Goal: Find specific page/section: Find specific page/section

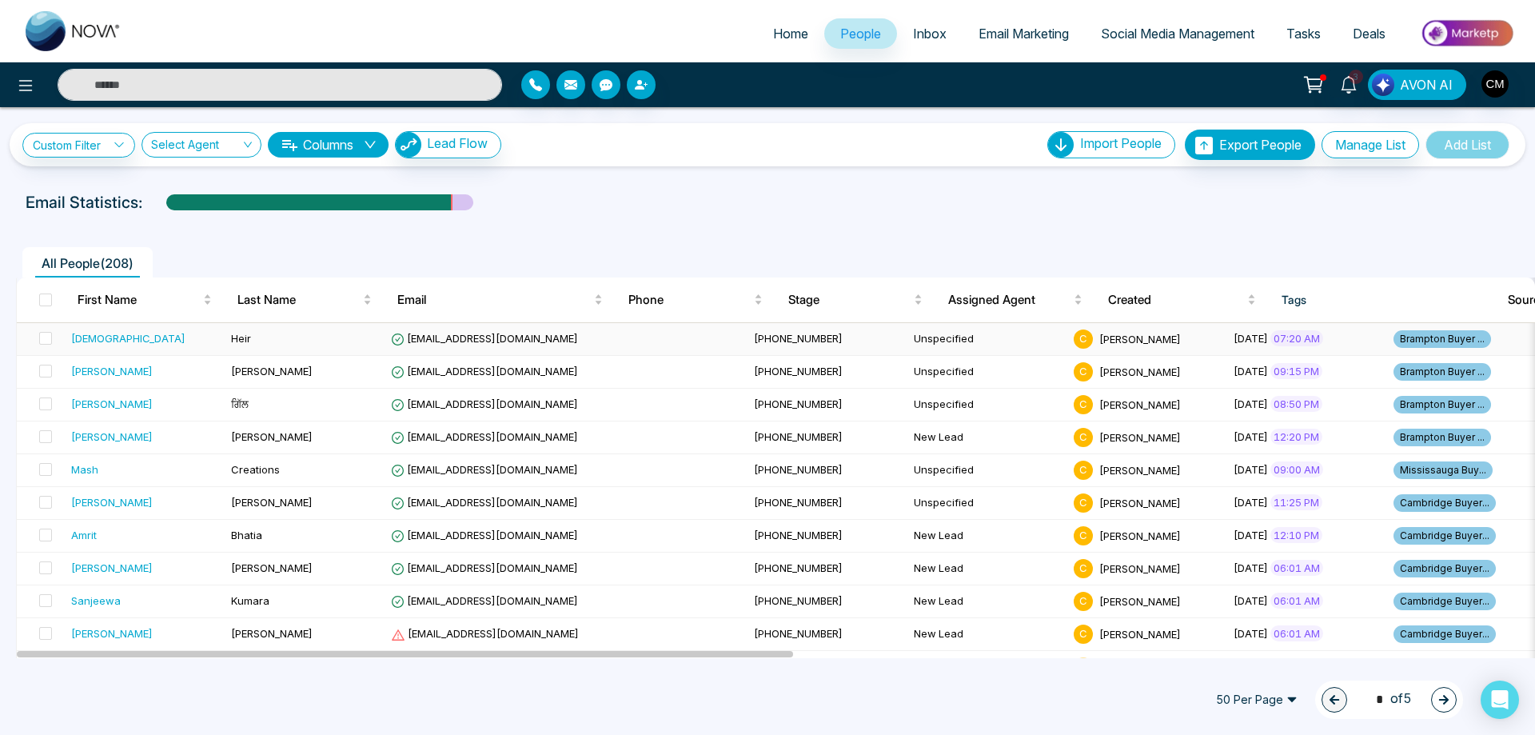
click at [140, 337] on div "[DEMOGRAPHIC_DATA]" at bounding box center [144, 338] width 147 height 16
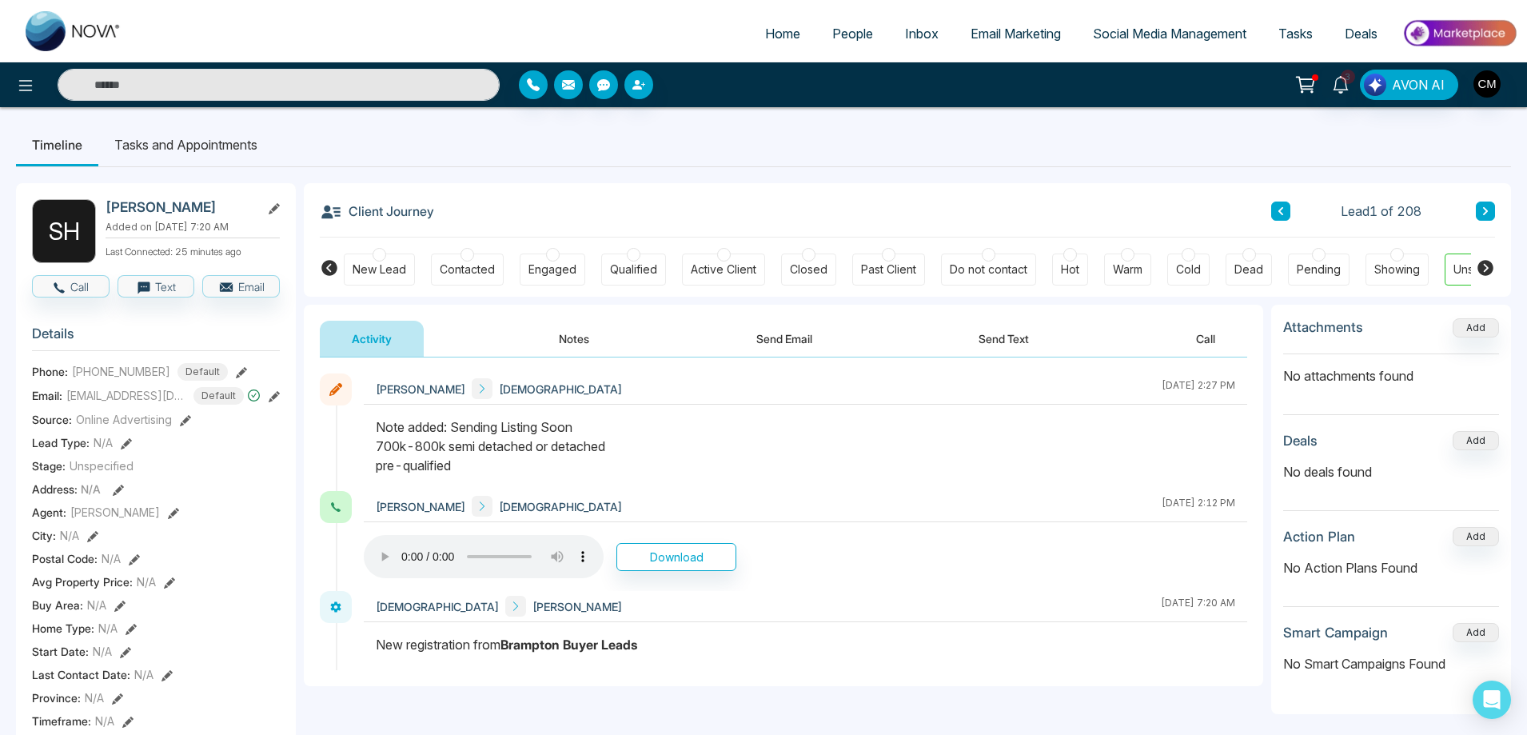
click at [473, 256] on div "Contacted" at bounding box center [467, 269] width 73 height 32
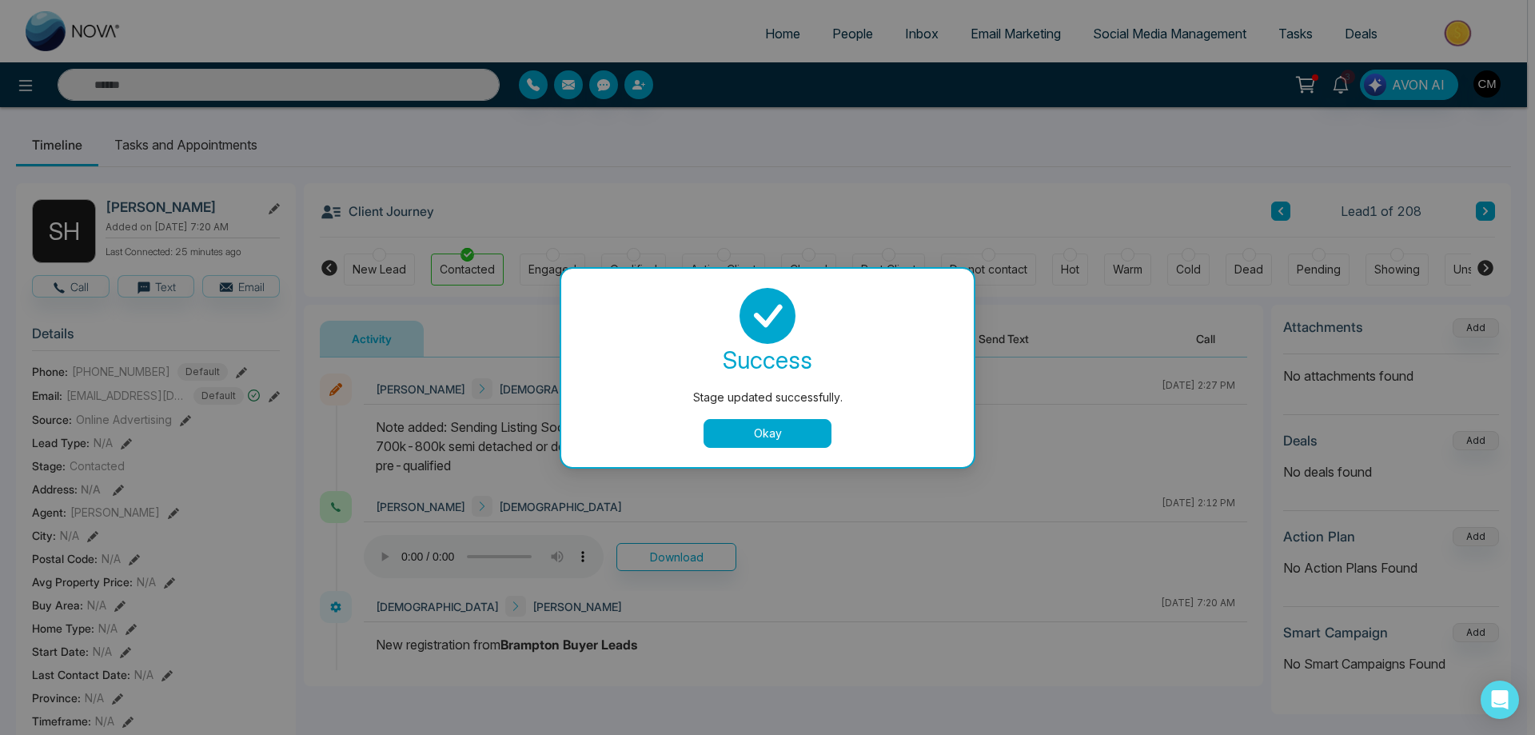
click at [749, 425] on button "Okay" at bounding box center [768, 433] width 128 height 29
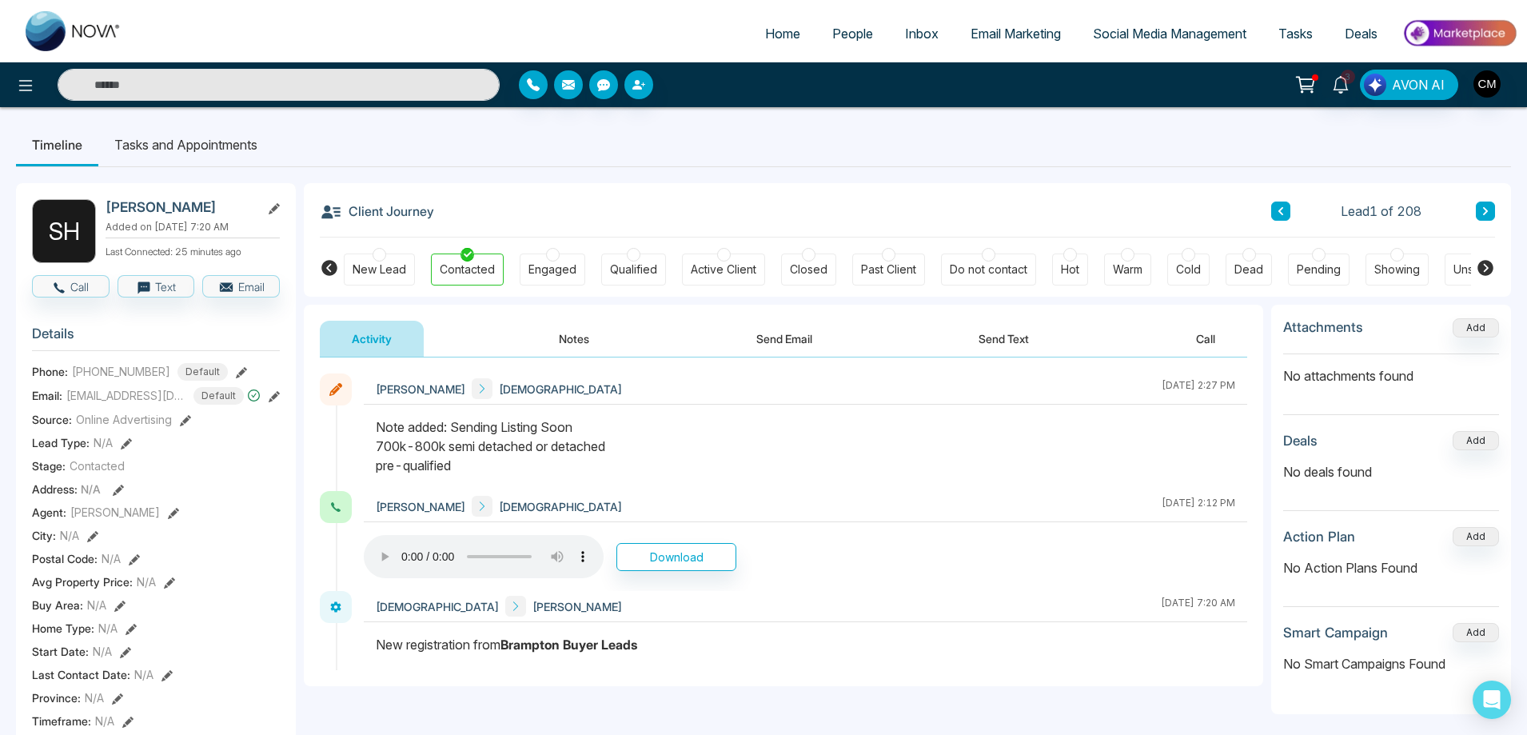
click at [1485, 209] on icon at bounding box center [1485, 211] width 5 height 8
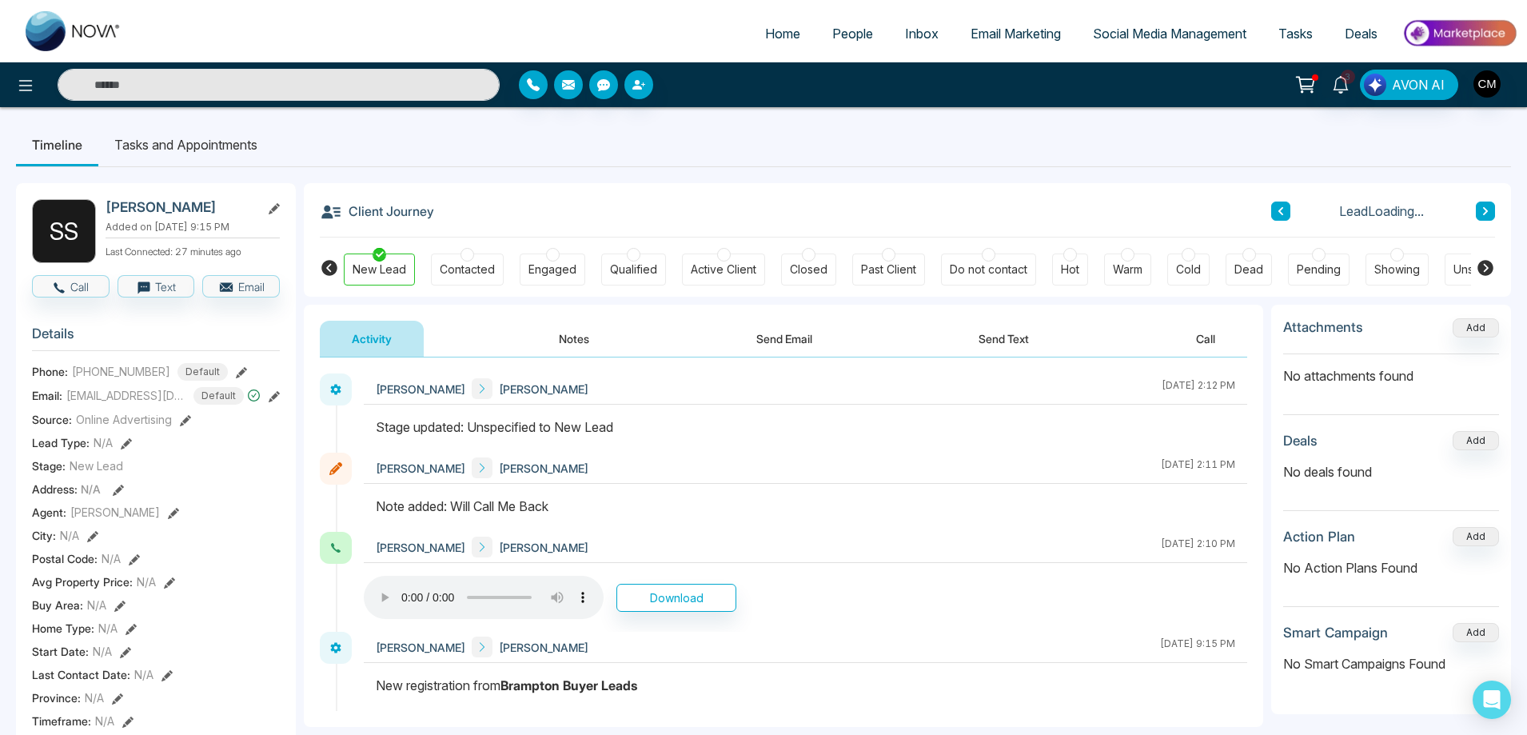
click at [1485, 209] on icon at bounding box center [1485, 211] width 5 height 8
